Goal: Task Accomplishment & Management: Use online tool/utility

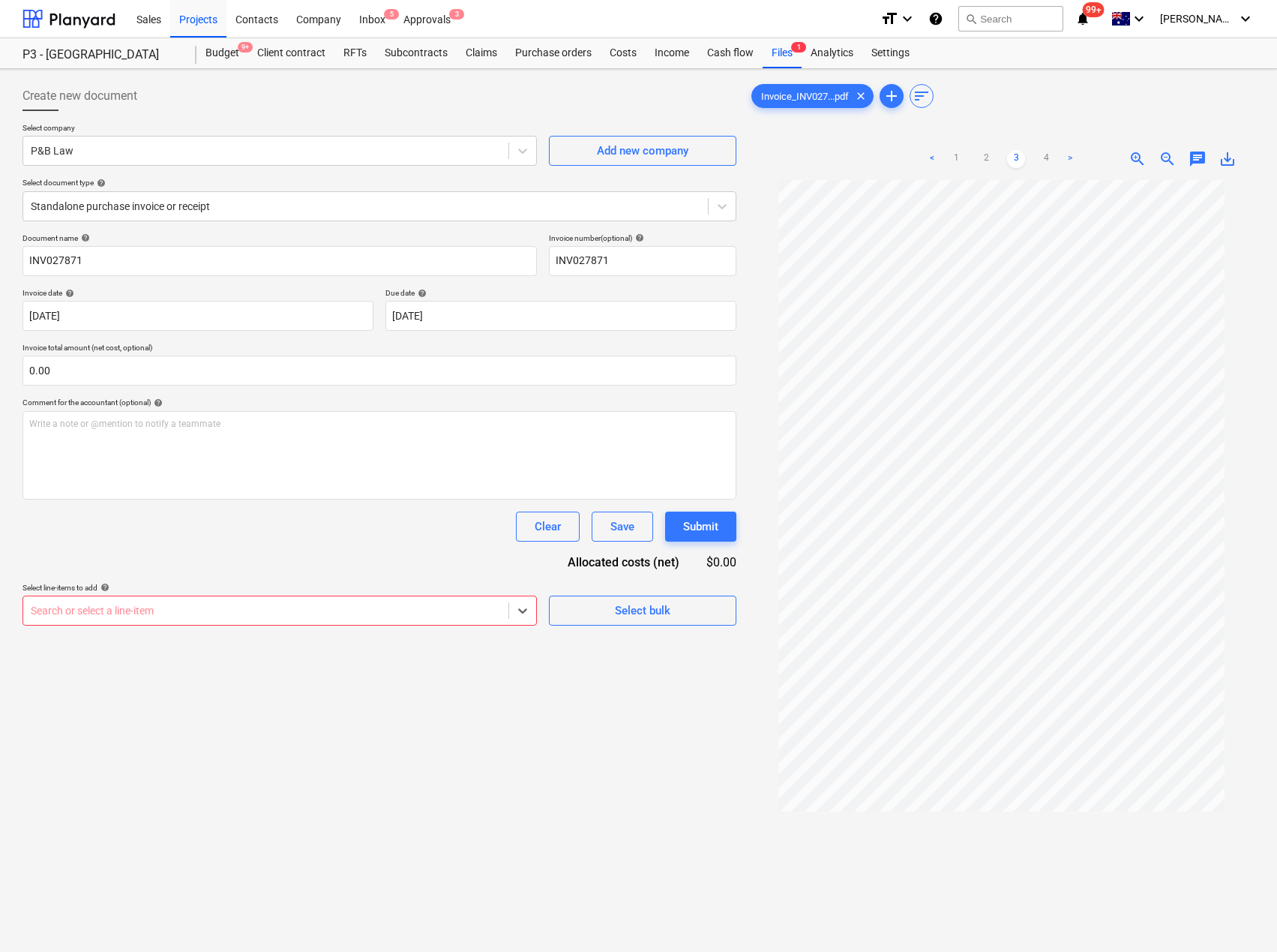
click at [237, 603] on div at bounding box center [266, 610] width 470 height 15
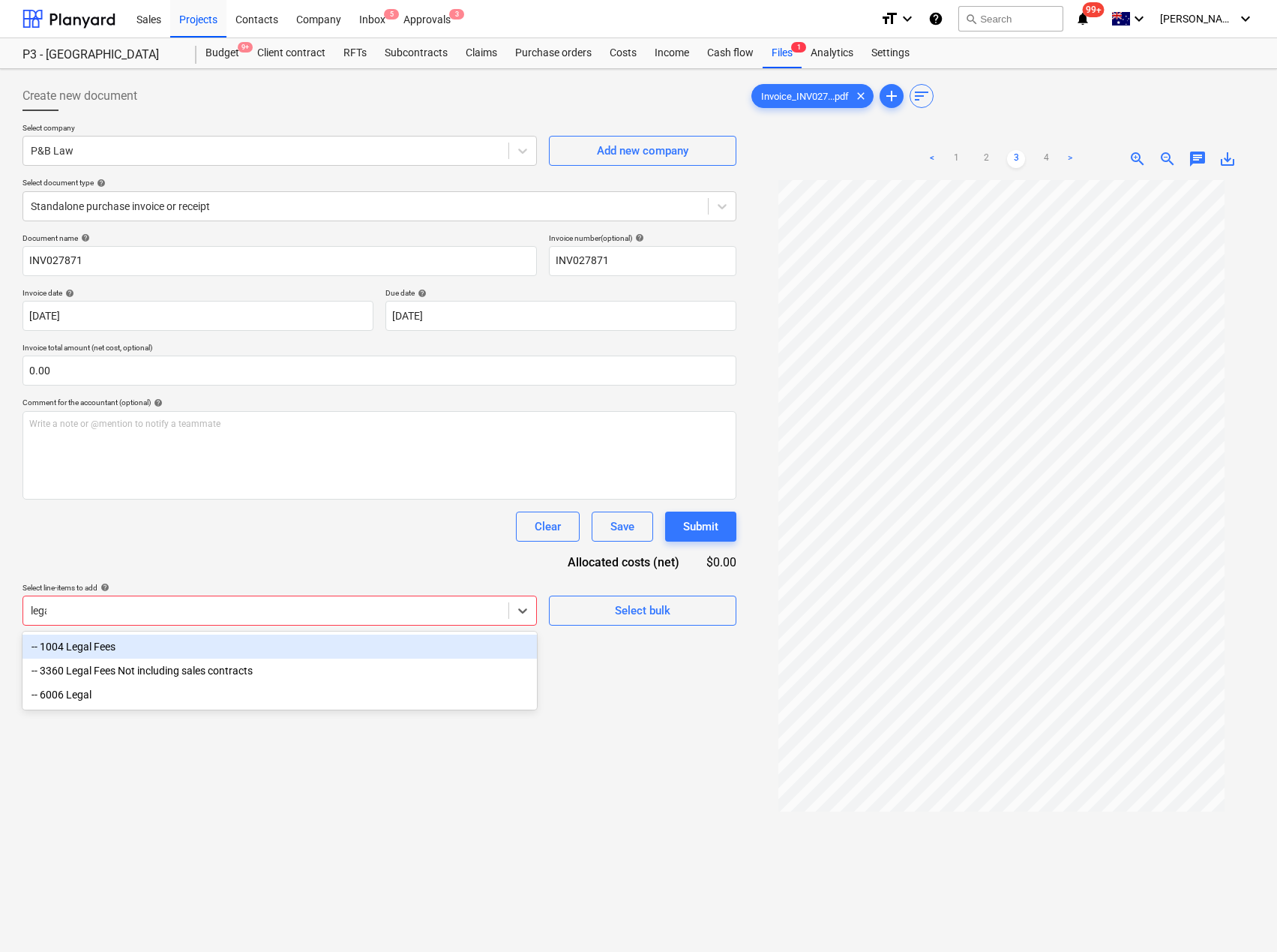
type input "legal"
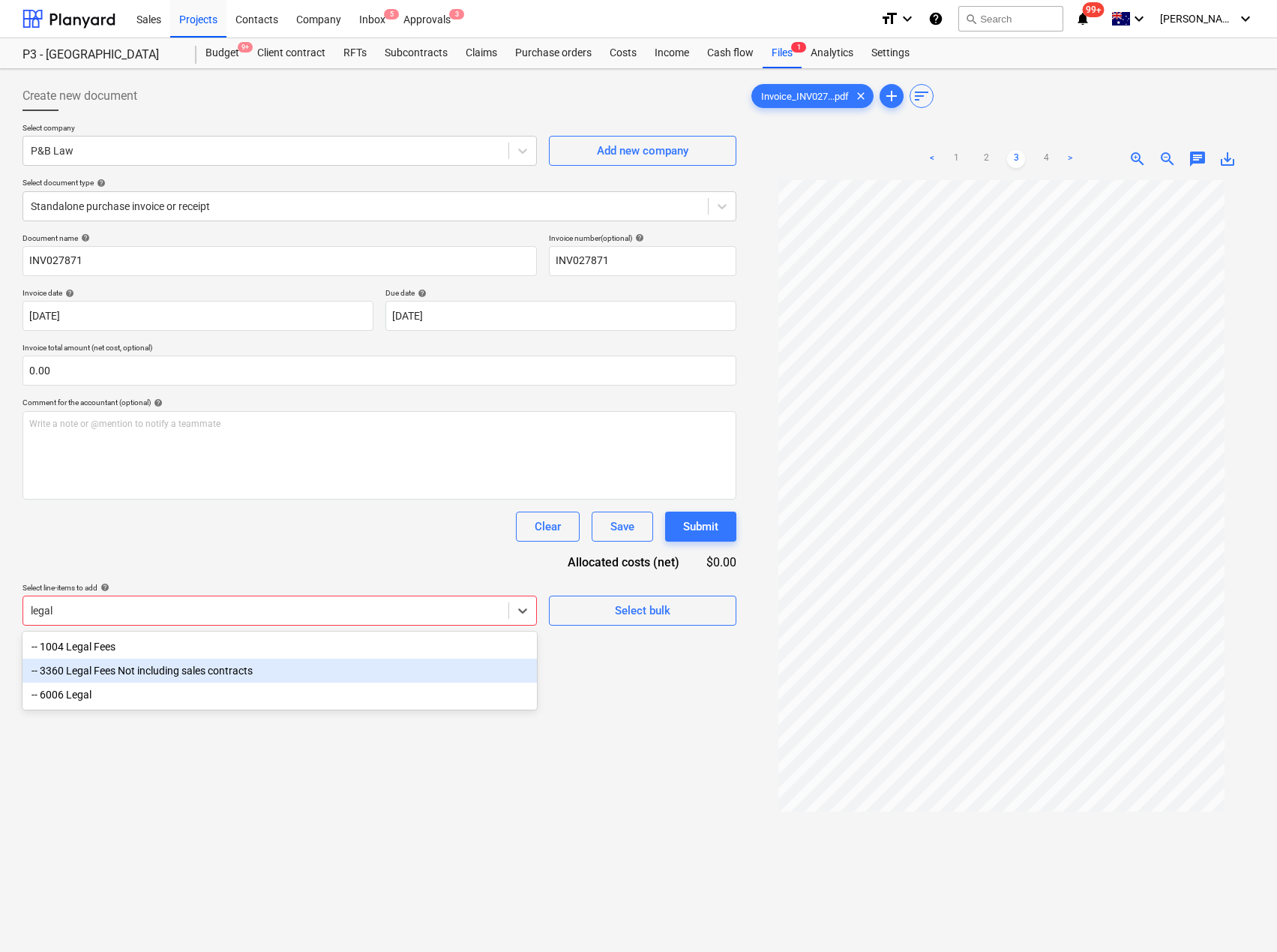
click at [198, 682] on div "-- 3360 Legal Fees Not including sales contracts" at bounding box center [279, 670] width 515 height 24
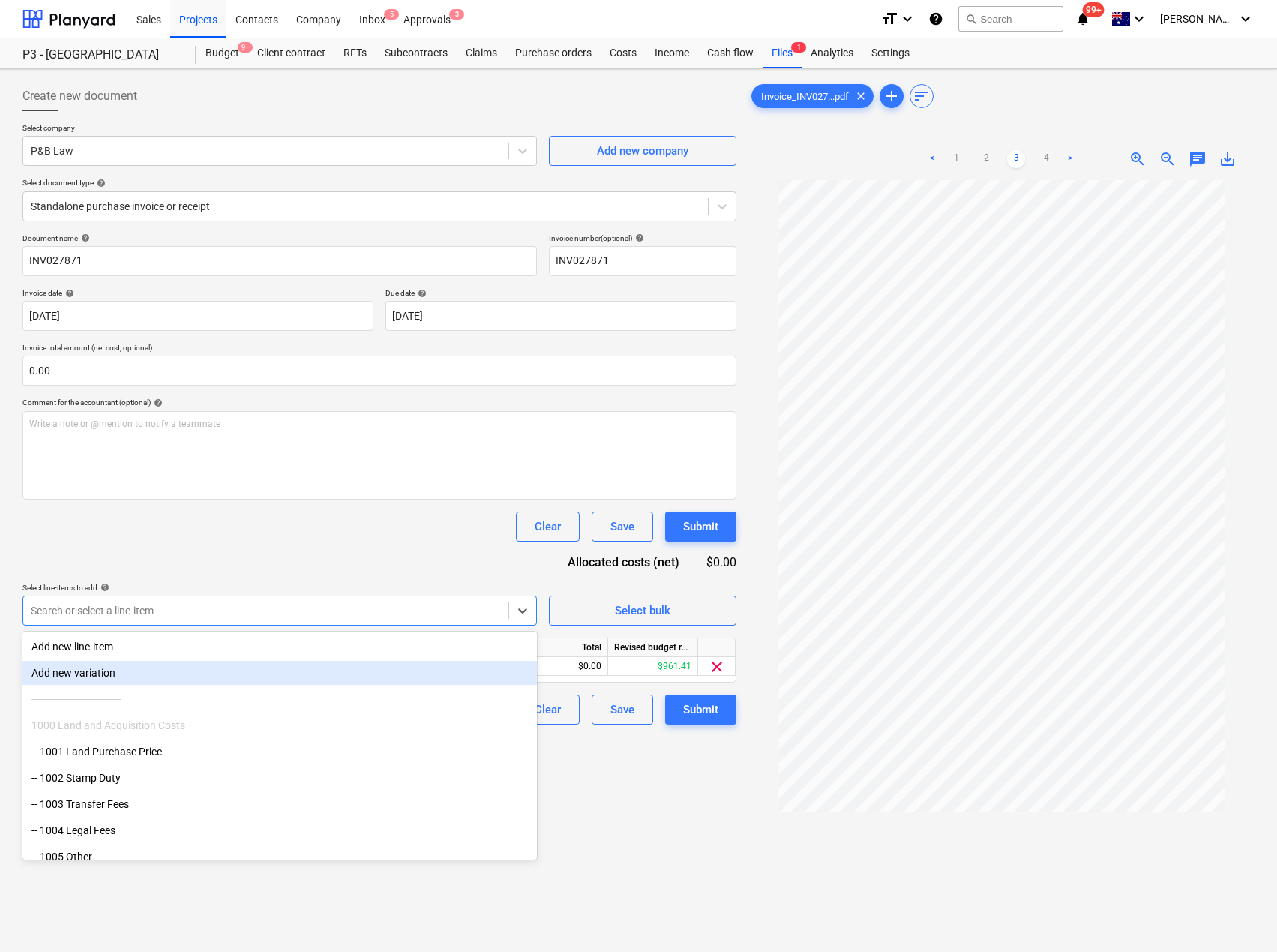
click at [615, 784] on div "Create new document Select company P&B Law Add new company Select document type…" at bounding box center [380, 586] width 726 height 1021
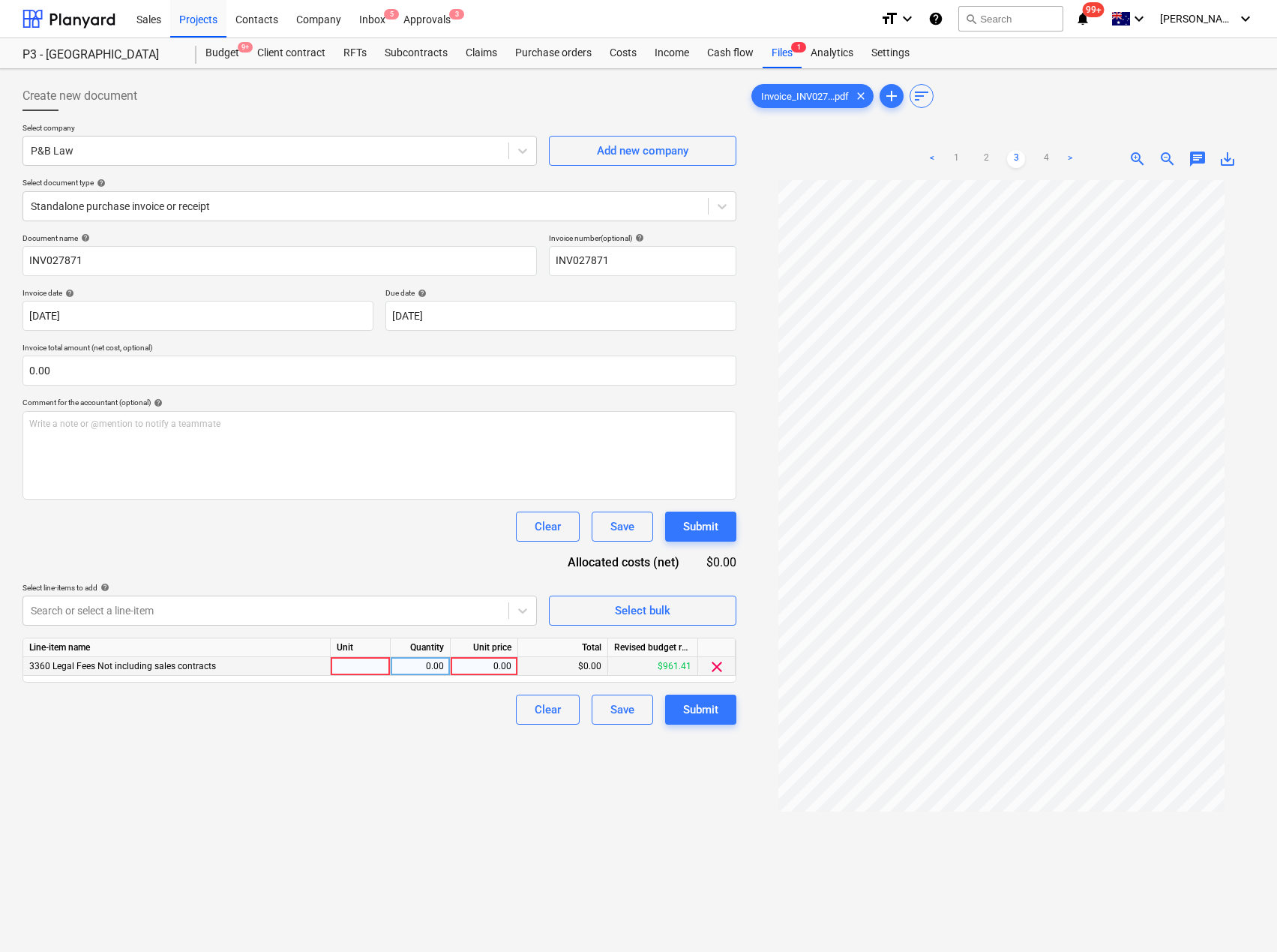
click at [366, 665] on div at bounding box center [361, 666] width 60 height 19
type input "Qty"
type input "4523.16"
click at [692, 716] on div "Submit" at bounding box center [701, 709] width 35 height 19
